Goal: Find specific page/section: Find specific page/section

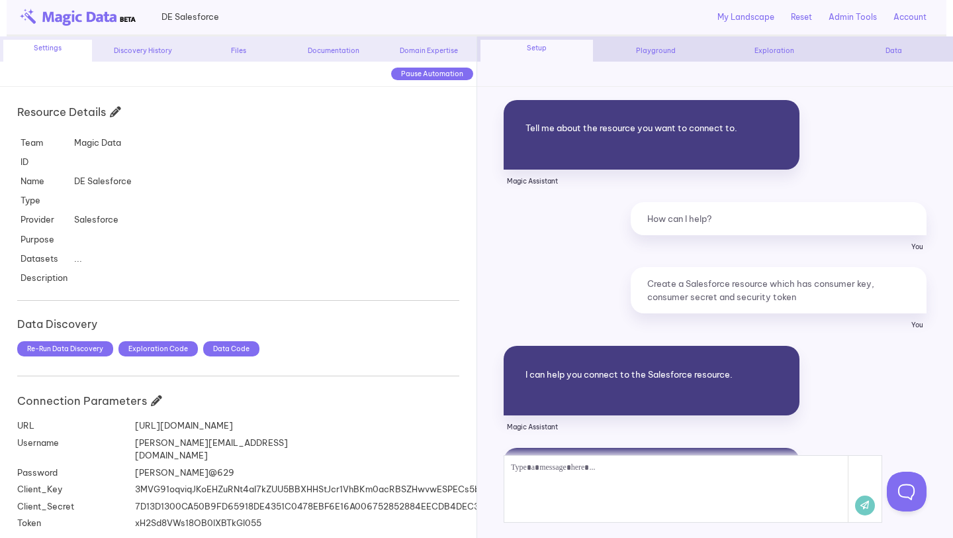
scroll to position [673, 0]
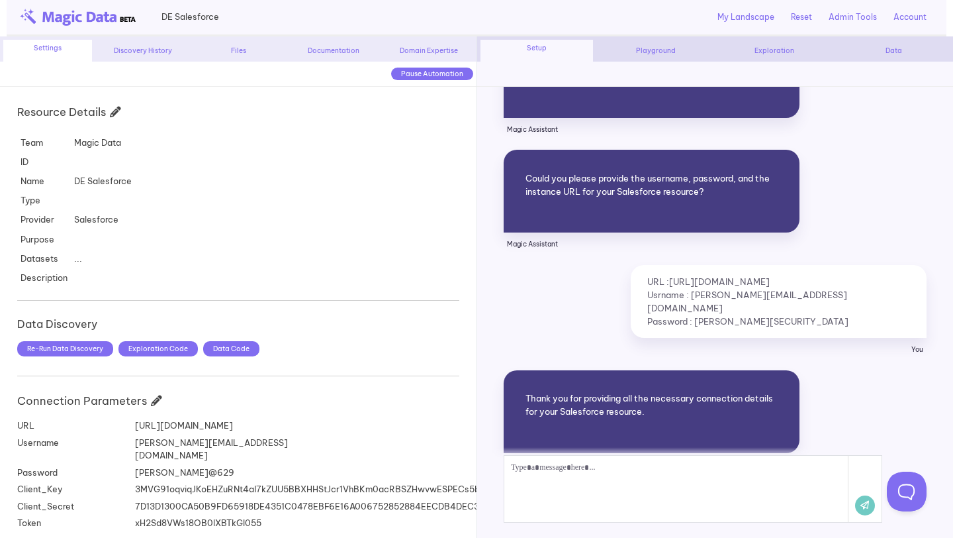
click at [90, 15] on img at bounding box center [78, 17] width 116 height 17
click at [752, 25] on div "My Landscape" at bounding box center [746, 17] width 70 height 23
click at [757, 19] on link "My Landscape" at bounding box center [746, 17] width 57 height 12
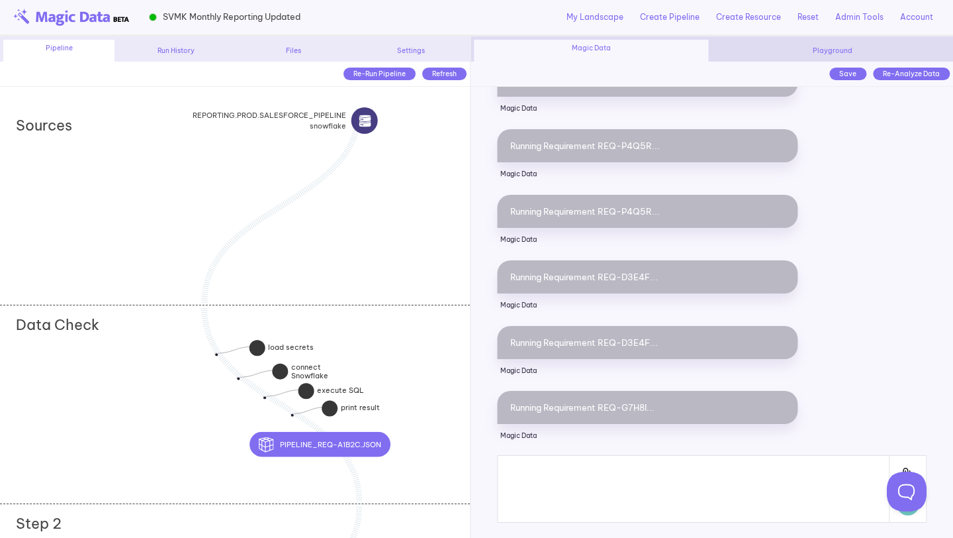
scroll to position [12538, 0]
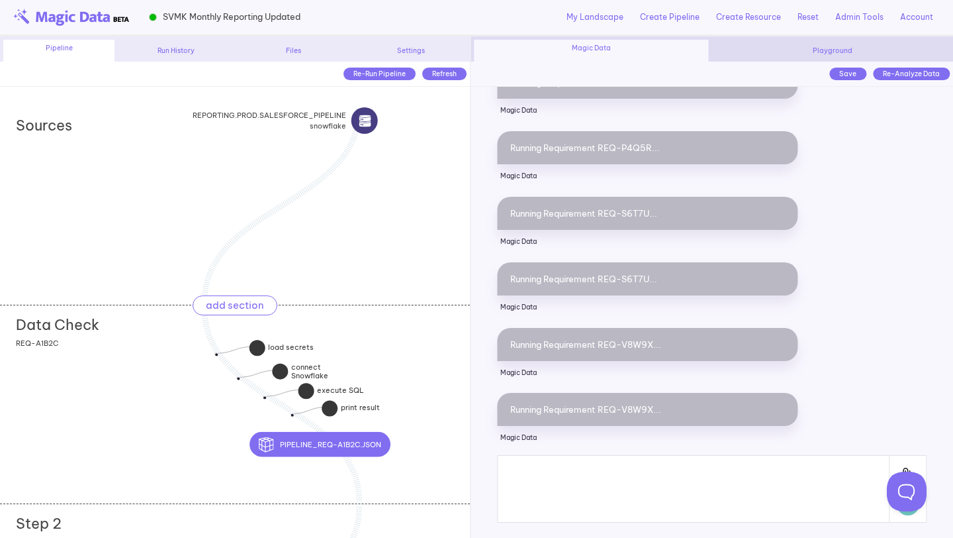
click at [356, 328] on div "Data Check add section adding new section" at bounding box center [243, 321] width 454 height 32
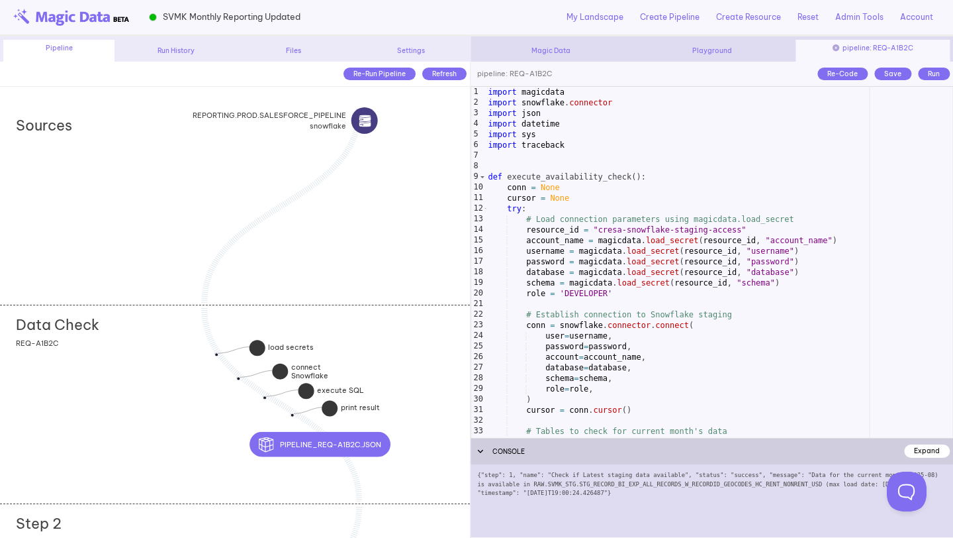
scroll to position [0, 0]
type textarea "**********"
click at [590, 283] on div "import magicdata import snowflake . connector import json import datetime impor…" at bounding box center [719, 278] width 467 height 383
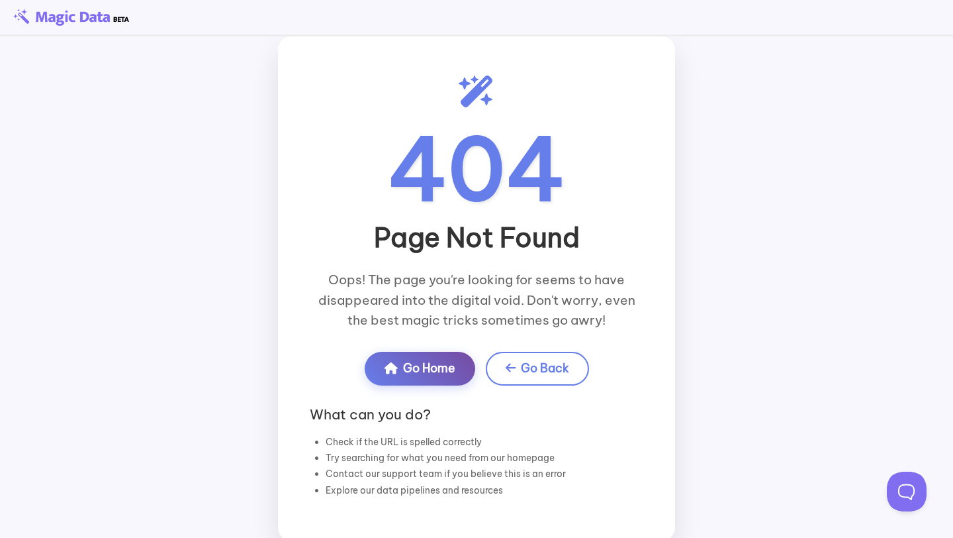
scroll to position [28, 0]
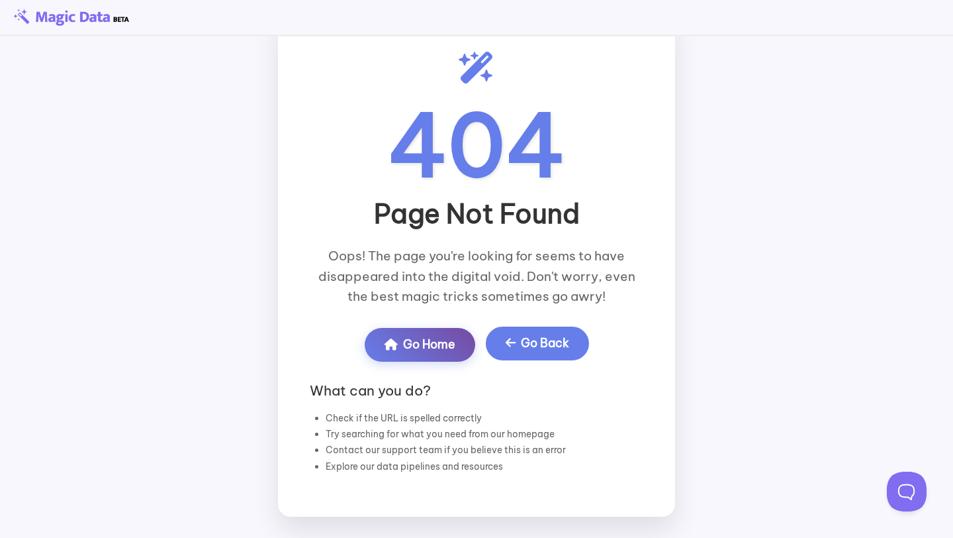
click at [565, 339] on link "Go Back" at bounding box center [537, 342] width 103 height 33
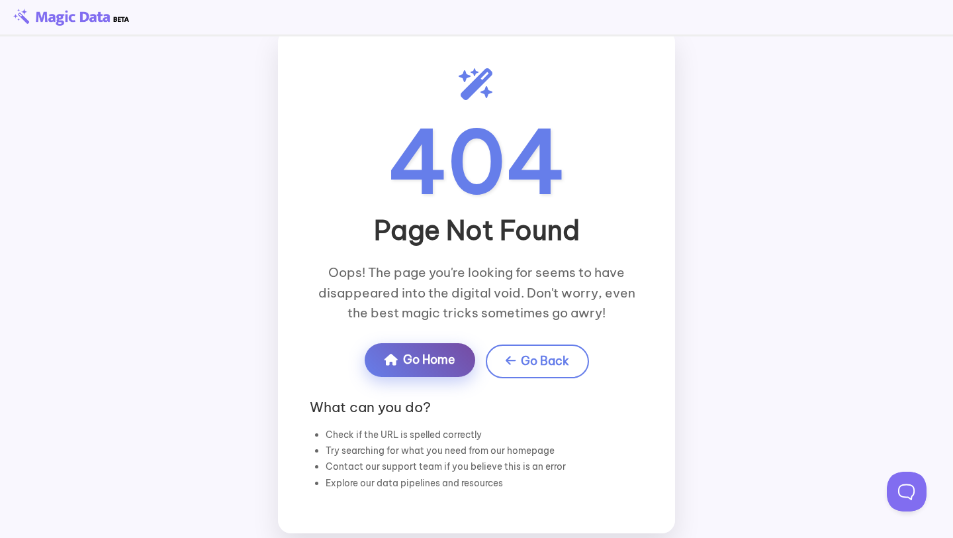
click at [448, 373] on link "Go Home" at bounding box center [420, 359] width 111 height 33
